Goal: Task Accomplishment & Management: Manage account settings

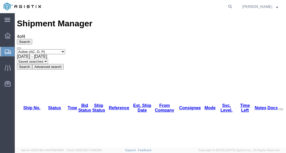
drag, startPoint x: 27, startPoint y: 58, endPoint x: 30, endPoint y: 58, distance: 2.9
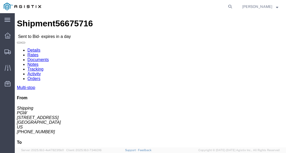
scroll to position [48, 0]
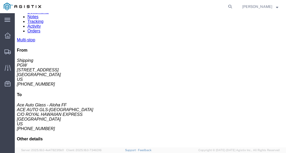
click button "Ignore Bid"
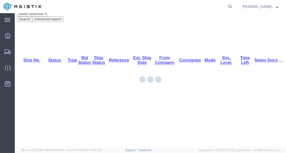
scroll to position [0, 0]
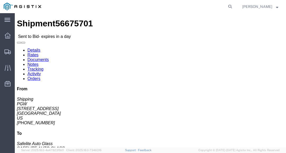
click button "Ignore Bid"
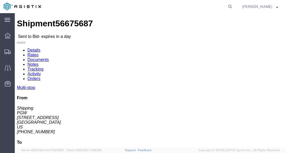
drag, startPoint x: 246, startPoint y: 127, endPoint x: 229, endPoint y: 121, distance: 18.0
click button "Ignore Bid"
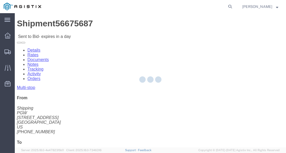
click at [137, 98] on div at bounding box center [150, 80] width 271 height 134
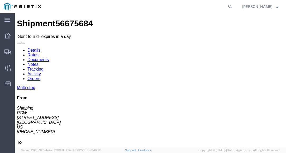
click button "Ignore Bid"
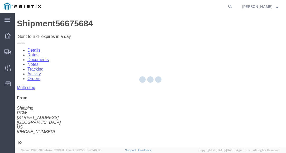
drag, startPoint x: 155, startPoint y: 21, endPoint x: 146, endPoint y: 19, distance: 8.7
click at [154, 21] on div at bounding box center [150, 80] width 271 height 134
